Goal: Find specific page/section: Find specific page/section

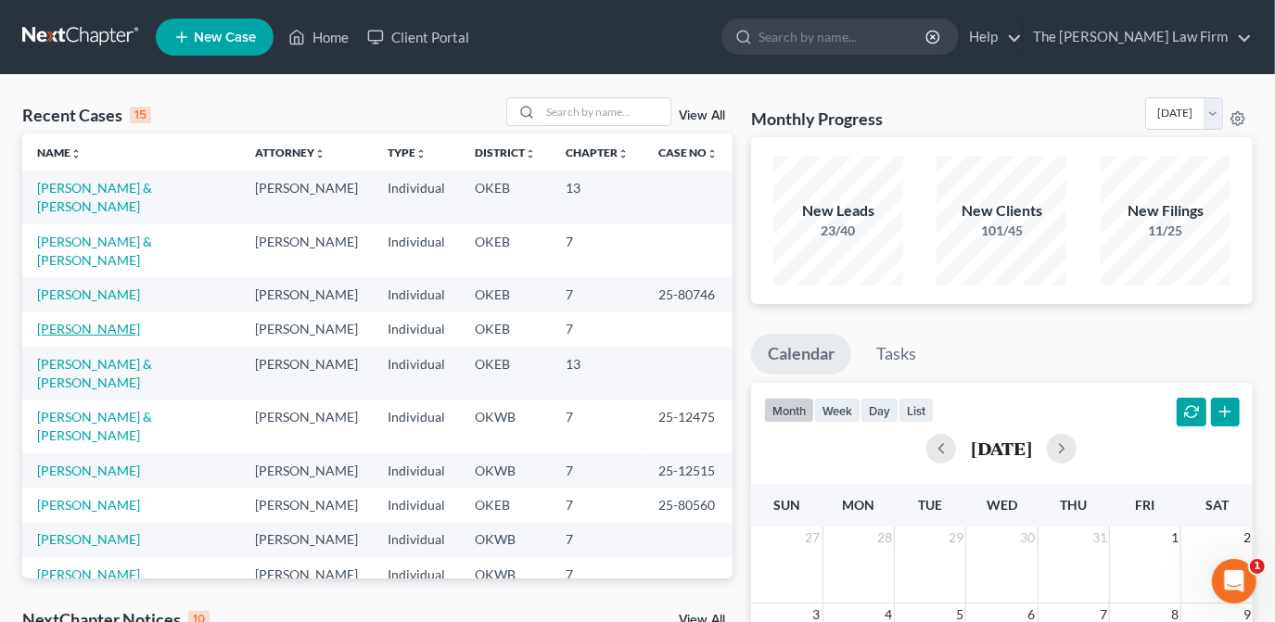
click at [113, 321] on link "[PERSON_NAME]" at bounding box center [88, 329] width 103 height 16
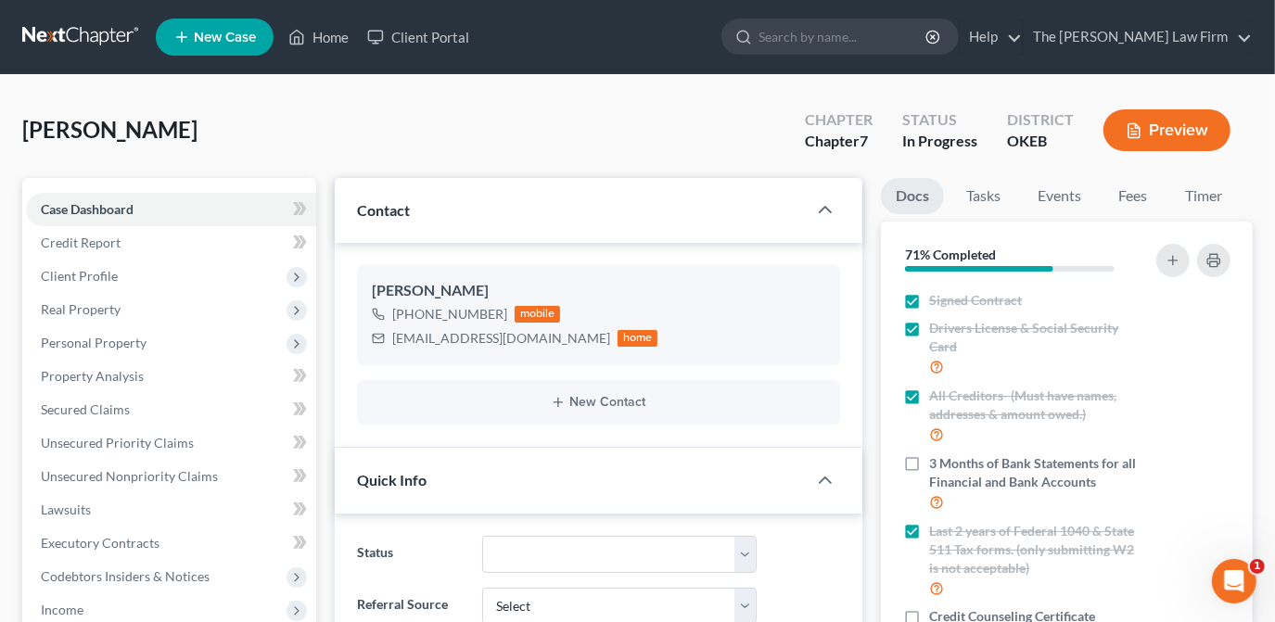
scroll to position [378, 0]
click at [619, 135] on div "[PERSON_NAME] Upgraded Chapter Chapter 7 Status In Progress District OKEB Previ…" at bounding box center [637, 137] width 1231 height 81
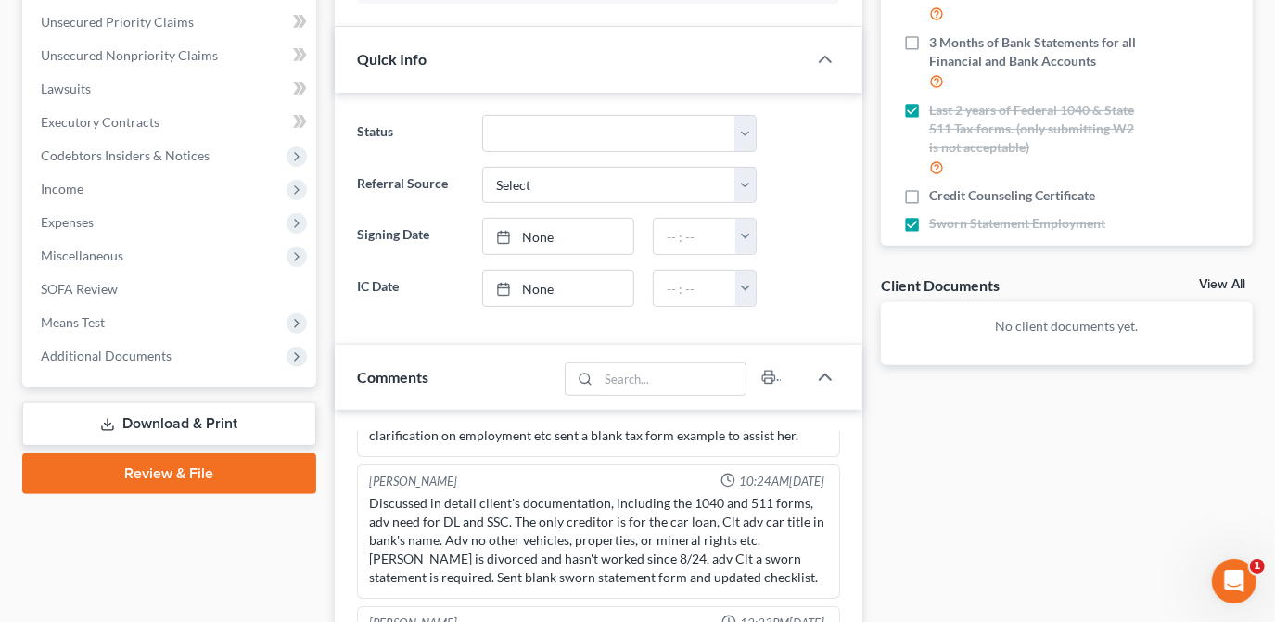
scroll to position [506, 0]
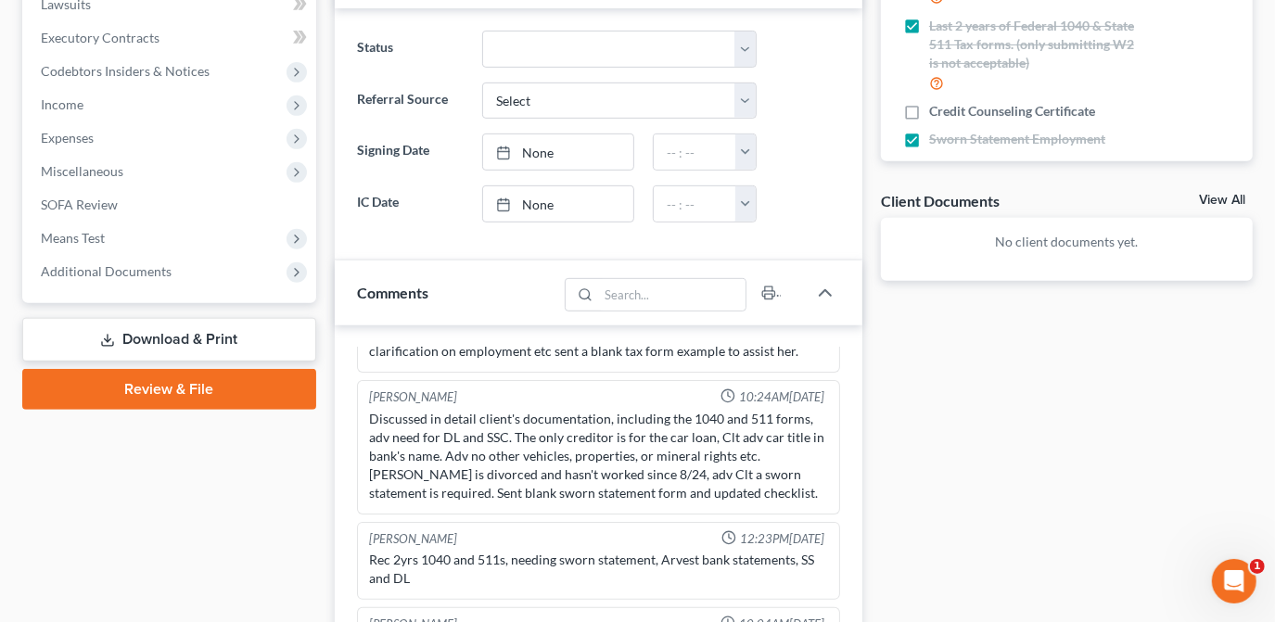
click at [930, 468] on div "Docs Tasks Events Fees Timer 71% Completed Nothing here yet! Signed Contract Dr…" at bounding box center [1067, 337] width 391 height 1328
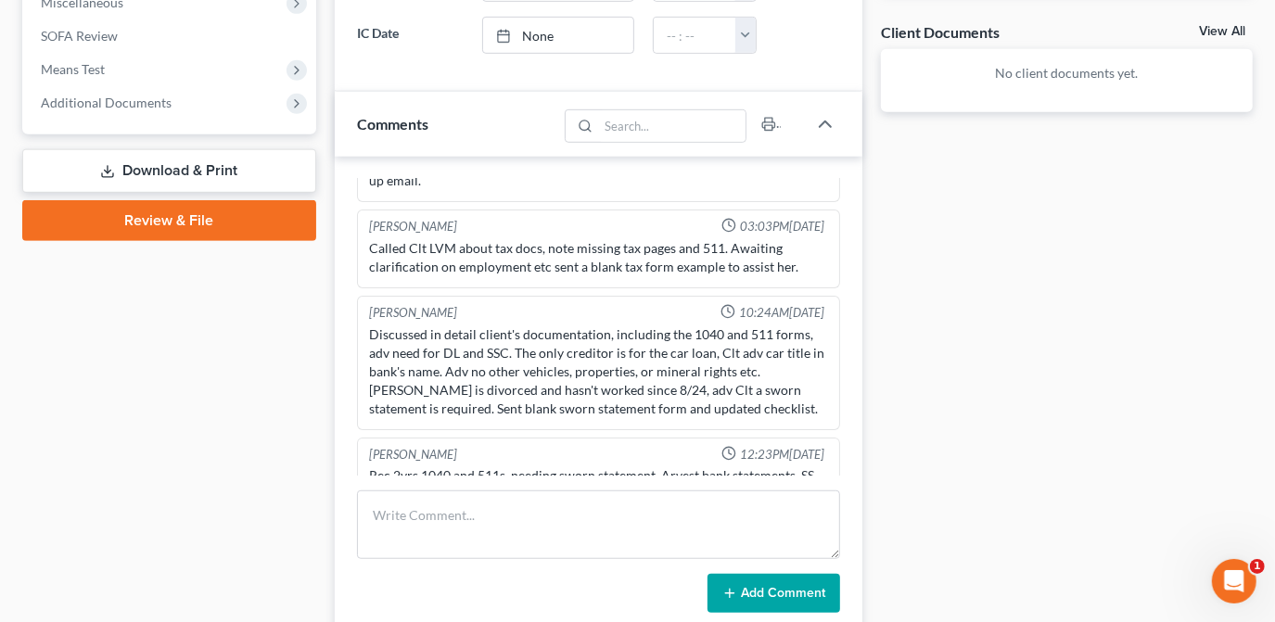
scroll to position [378, 0]
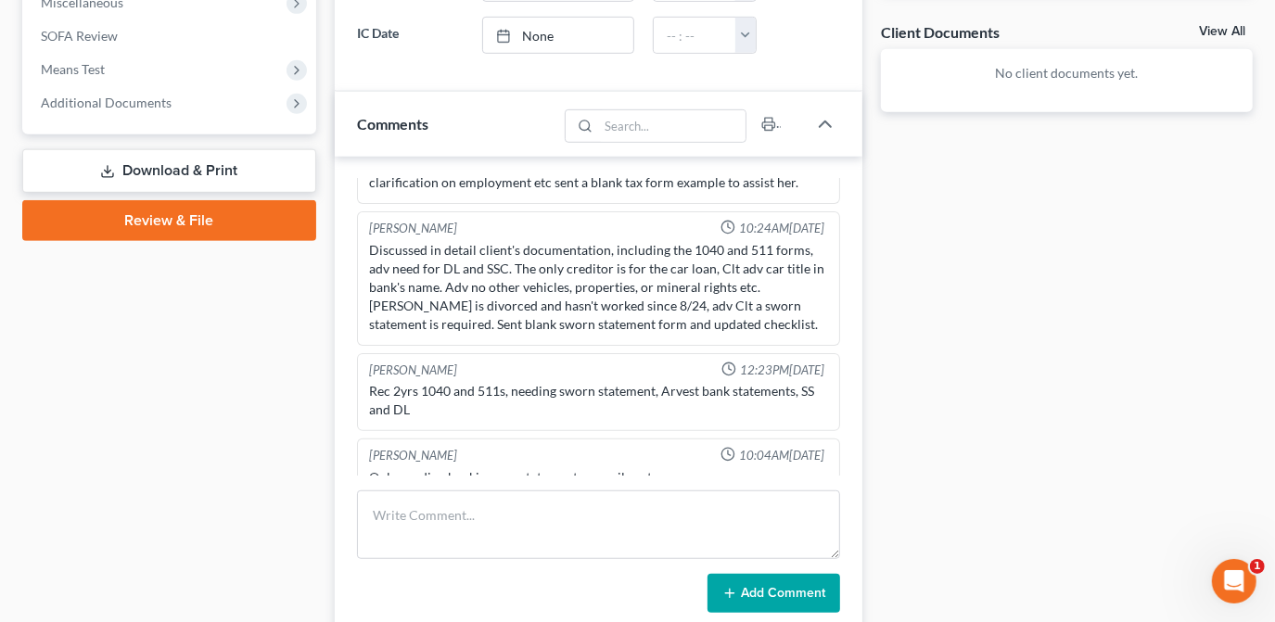
click at [252, 440] on div "Case Dashboard Payments Invoices Payments Payments Credit Report Client Profile" at bounding box center [169, 168] width 313 height 1328
drag, startPoint x: 213, startPoint y: 405, endPoint x: 445, endPoint y: 418, distance: 232.3
click at [213, 405] on div "Case Dashboard Payments Invoices Payments Payments Credit Report Client Profile" at bounding box center [169, 168] width 313 height 1328
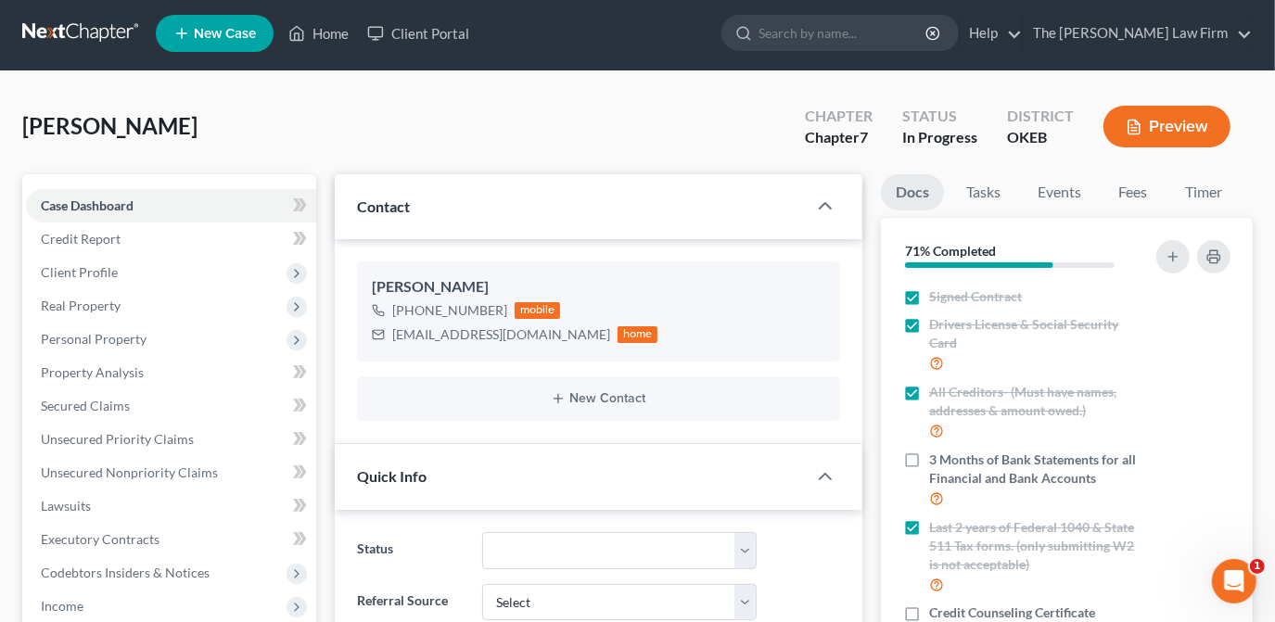
scroll to position [0, 0]
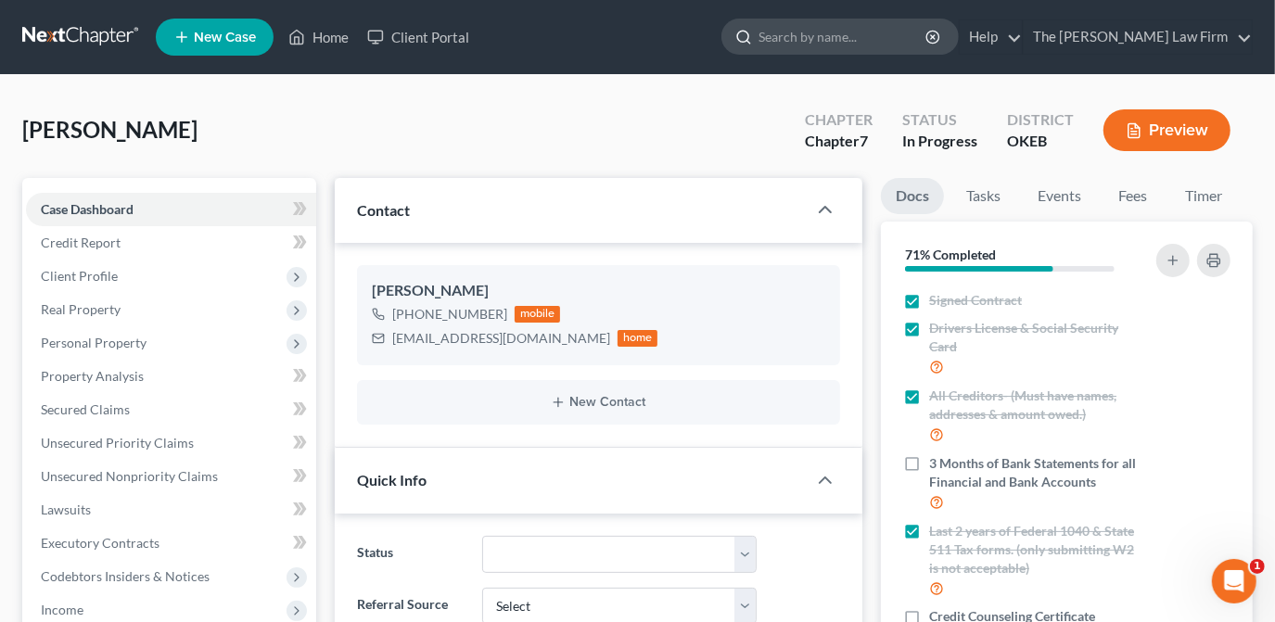
click at [929, 45] on input "search" at bounding box center [844, 36] width 170 height 34
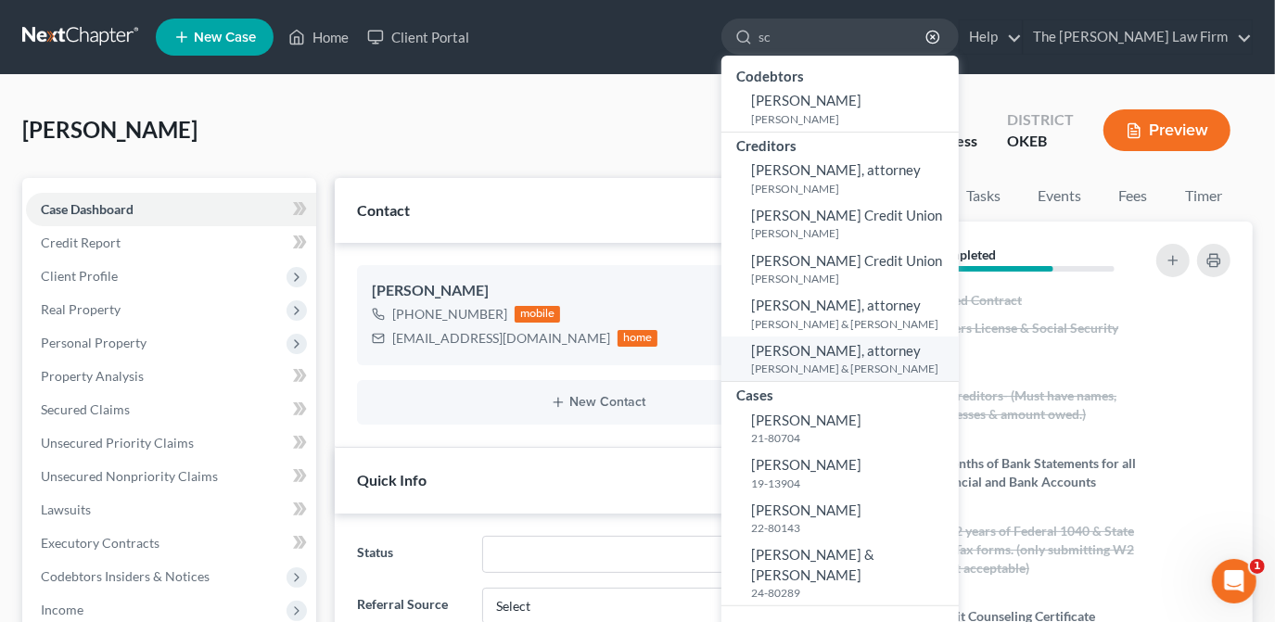
type input "s"
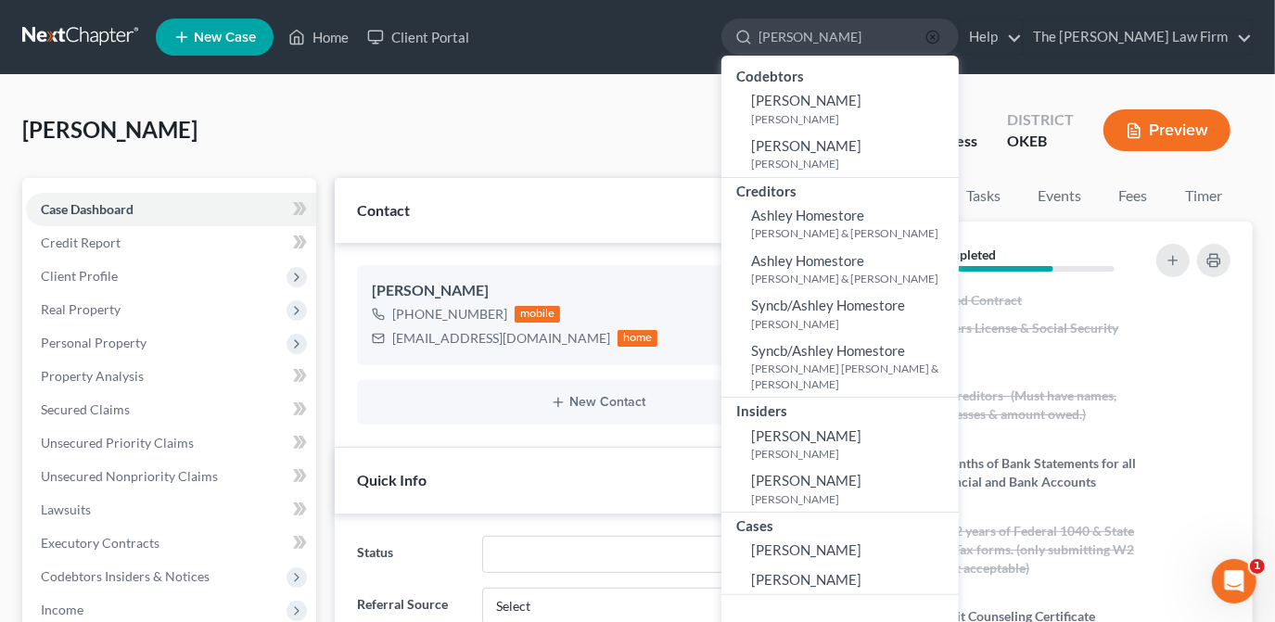
type input "[PERSON_NAME]"
click at [941, 33] on icon "button" at bounding box center [933, 37] width 15 height 15
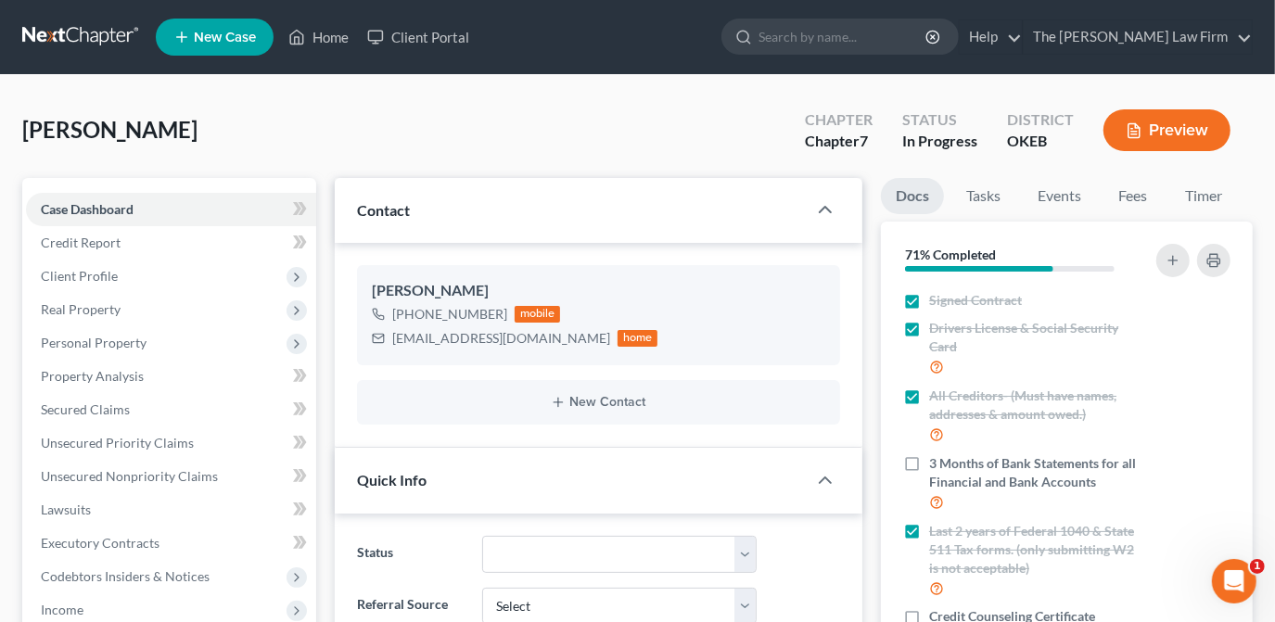
click at [696, 131] on div "[PERSON_NAME] Upgraded Chapter Chapter 7 Status In Progress District OKEB Previ…" at bounding box center [637, 137] width 1231 height 81
click at [344, 38] on link "Home" at bounding box center [318, 36] width 79 height 33
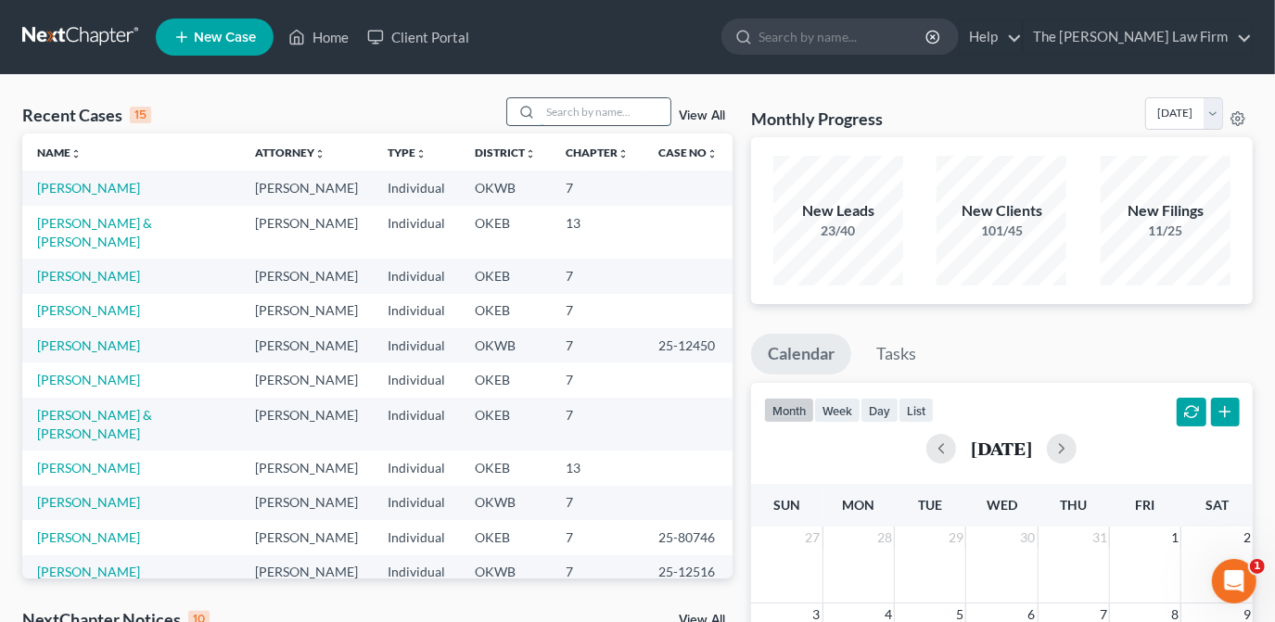
click at [643, 120] on input "search" at bounding box center [606, 111] width 130 height 27
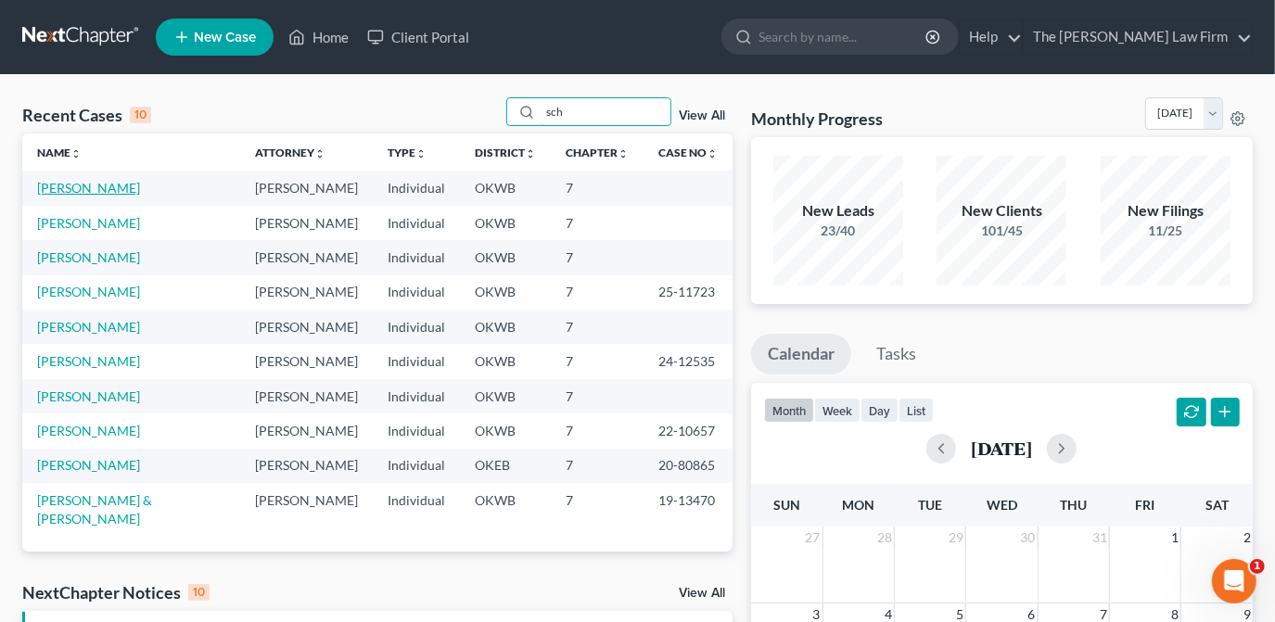
type input "sch"
click at [91, 189] on link "[PERSON_NAME]" at bounding box center [88, 188] width 103 height 16
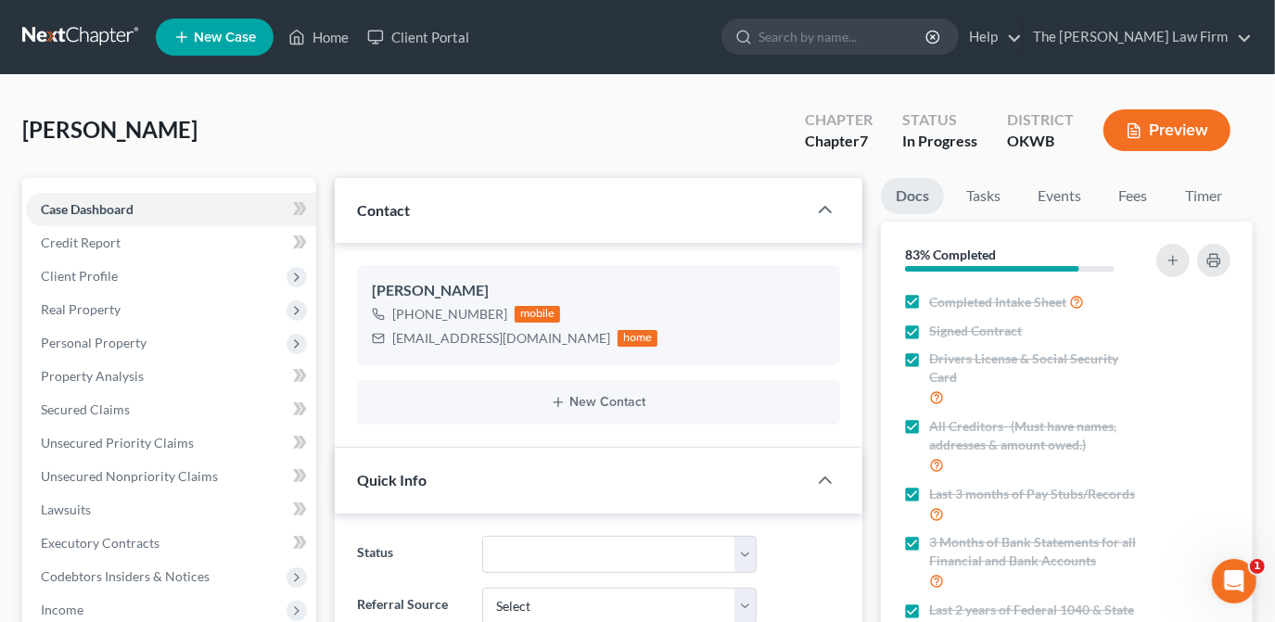
scroll to position [672, 0]
click at [460, 135] on div "[PERSON_NAME] Upgraded Chapter Chapter 7 Status In Progress District OKWB Previ…" at bounding box center [637, 137] width 1231 height 81
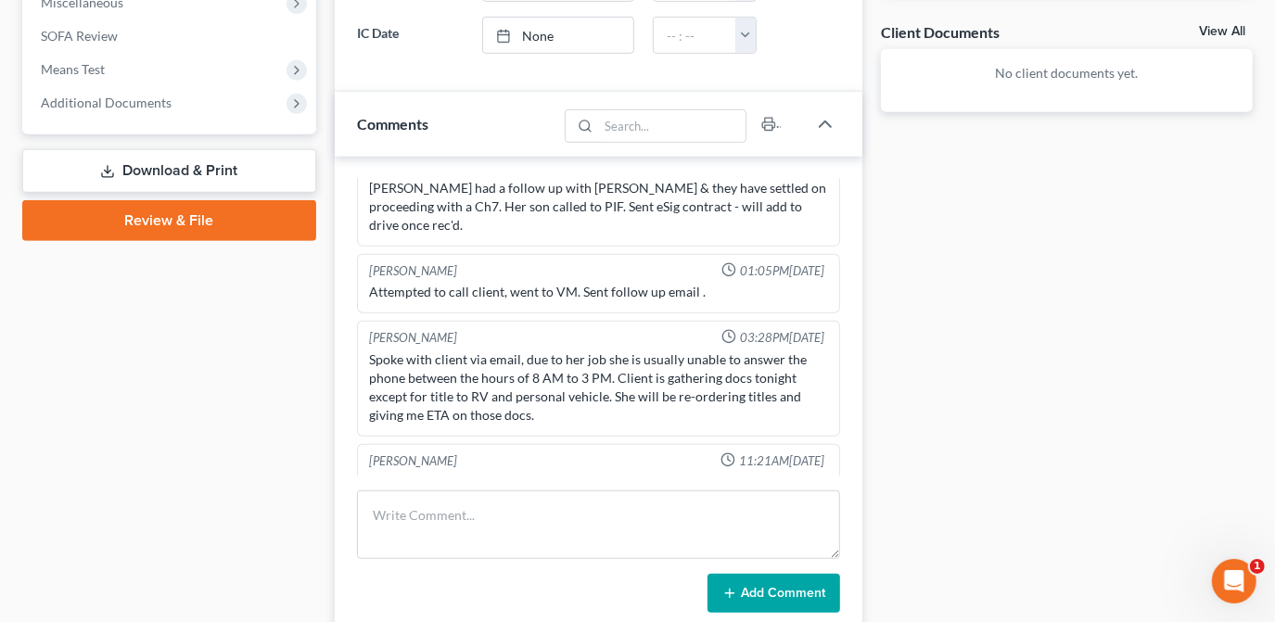
scroll to position [671, 0]
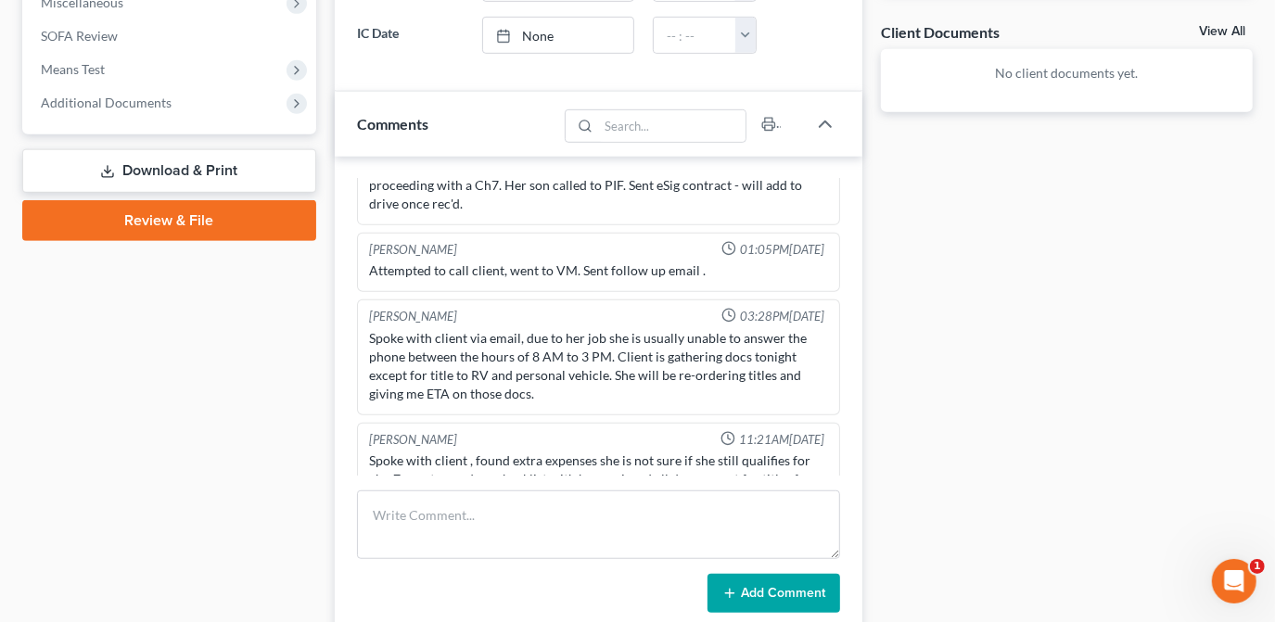
click at [953, 390] on div "Docs Tasks Events Fees Timer 83% Completed Nothing here yet! Completed Intake S…" at bounding box center [1067, 235] width 391 height 1462
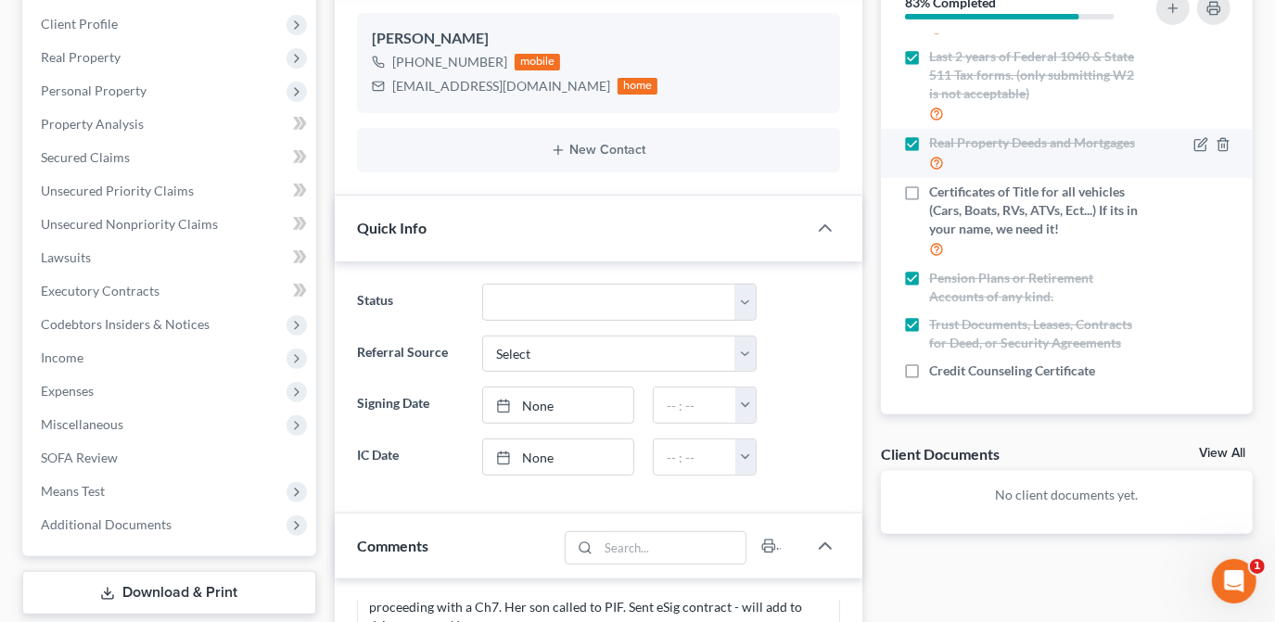
scroll to position [273, 0]
